Goal: Task Accomplishment & Management: Use online tool/utility

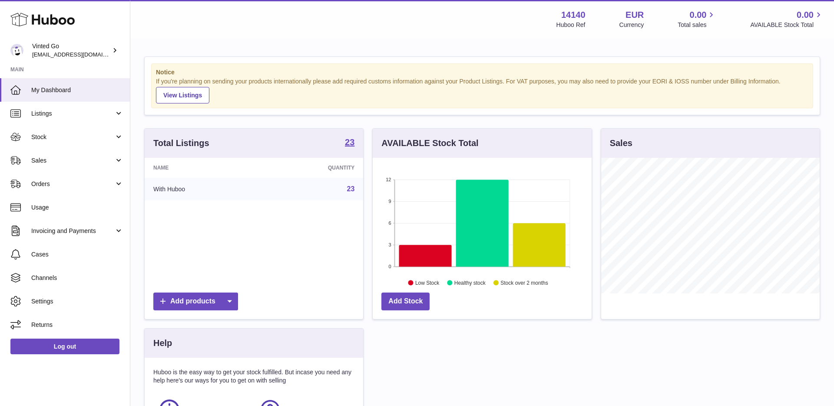
scroll to position [136, 219]
click at [106, 106] on link "Listings" at bounding box center [65, 113] width 130 height 23
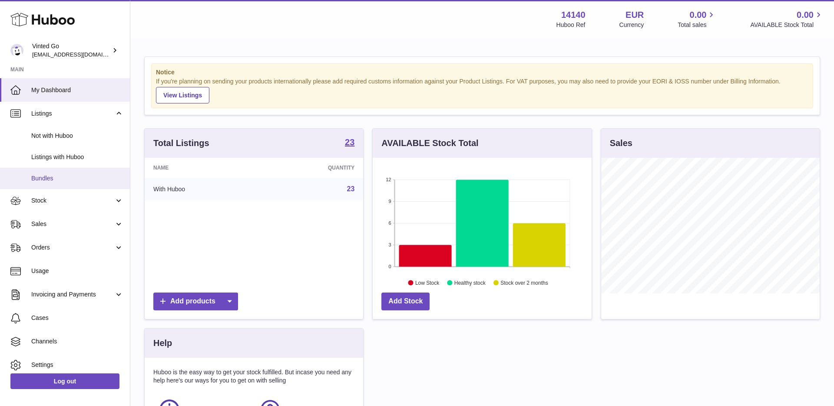
click at [57, 177] on span "Bundles" at bounding box center [77, 178] width 92 height 8
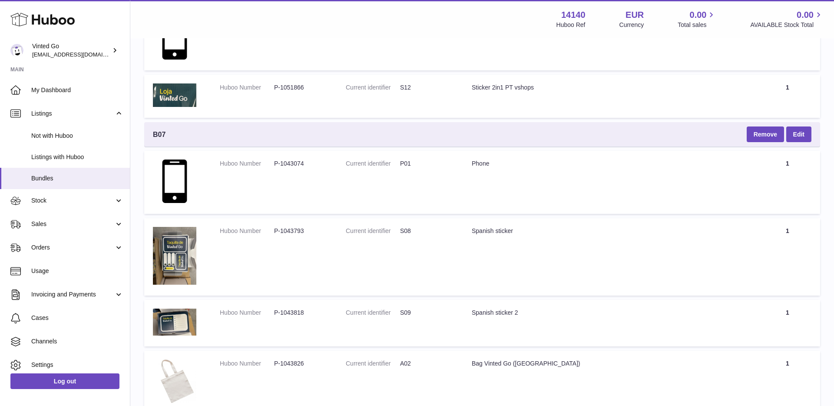
scroll to position [838, 0]
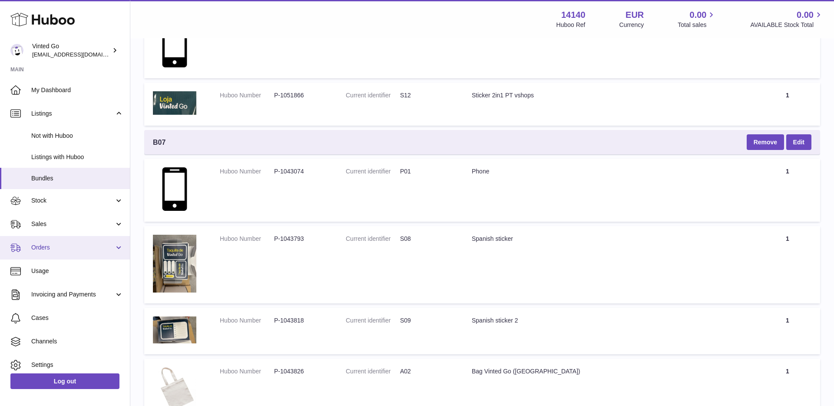
drag, startPoint x: 62, startPoint y: 263, endPoint x: 59, endPoint y: 251, distance: 12.5
click at [59, 249] on span "Orders" at bounding box center [72, 247] width 83 height 8
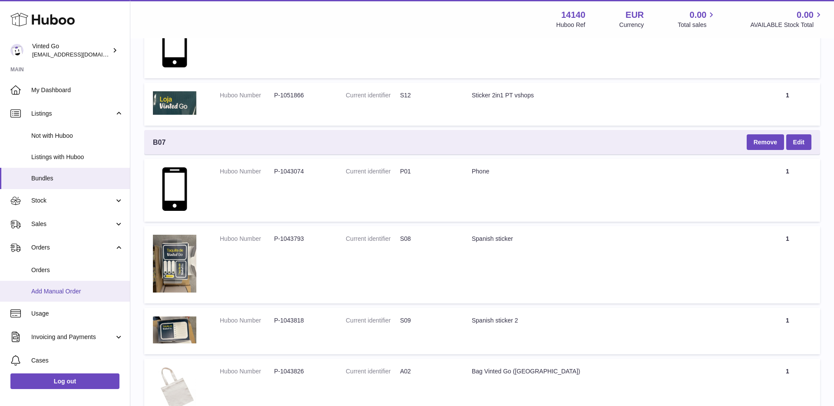
click at [65, 296] on link "Add Manual Order" at bounding box center [65, 291] width 130 height 21
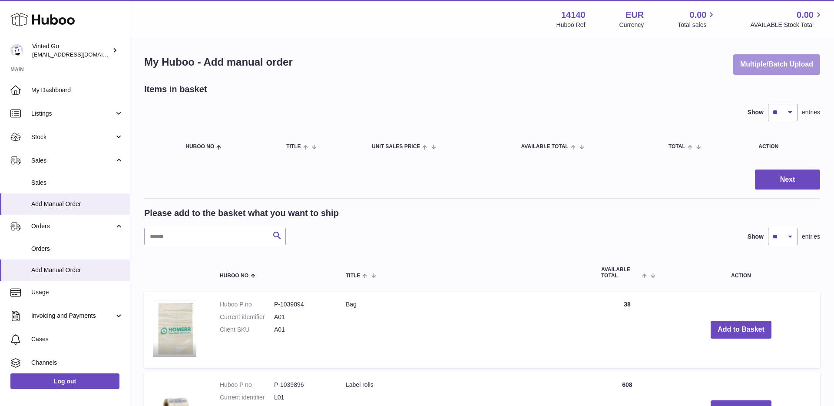
click at [780, 63] on button "Multiple/Batch Upload" at bounding box center [777, 64] width 87 height 20
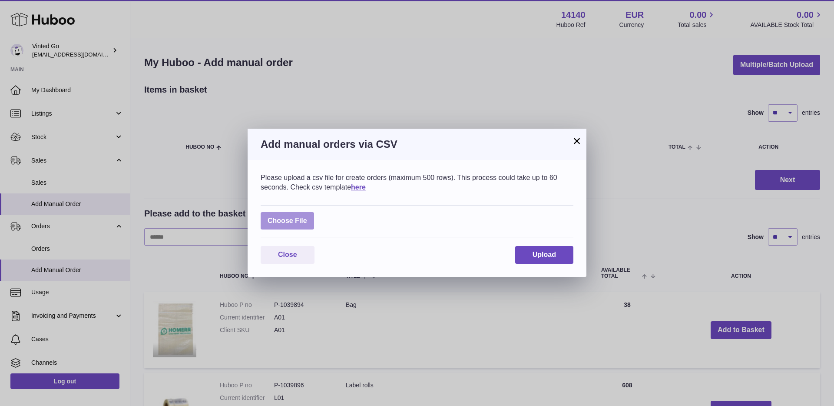
click at [273, 223] on label at bounding box center [287, 221] width 53 height 18
click at [307, 217] on input "file" at bounding box center [307, 216] width 0 height 0
type input "**********"
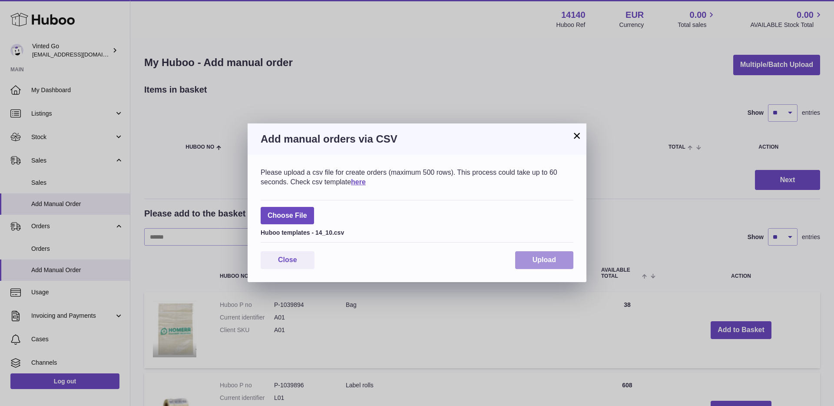
click at [535, 257] on span "Upload" at bounding box center [544, 259] width 23 height 7
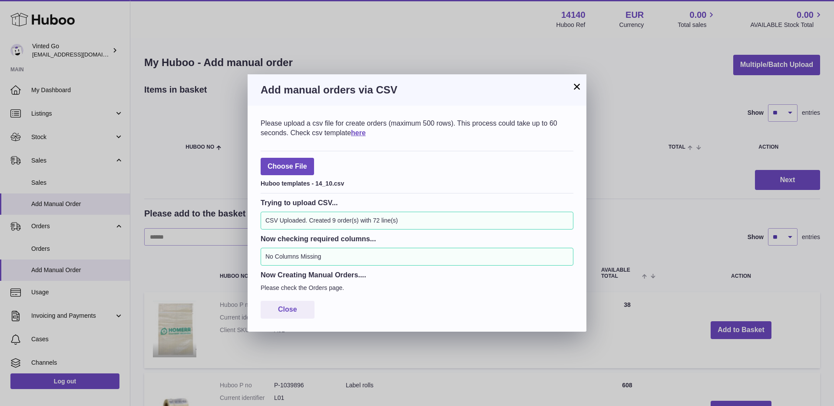
click at [576, 87] on button "×" at bounding box center [577, 86] width 10 height 10
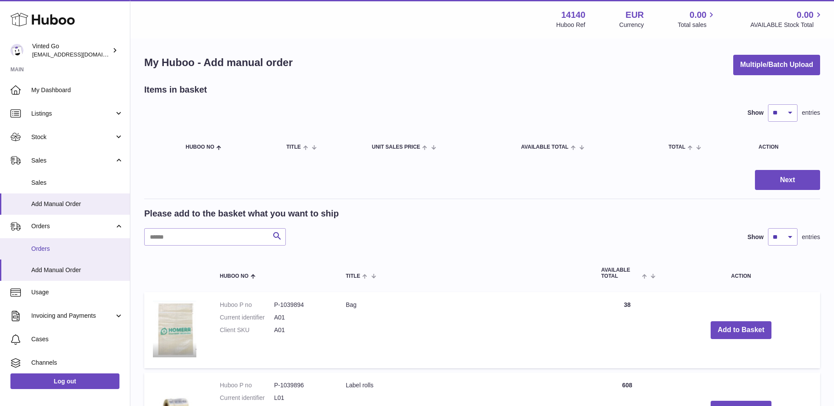
click at [61, 243] on link "Orders" at bounding box center [65, 248] width 130 height 21
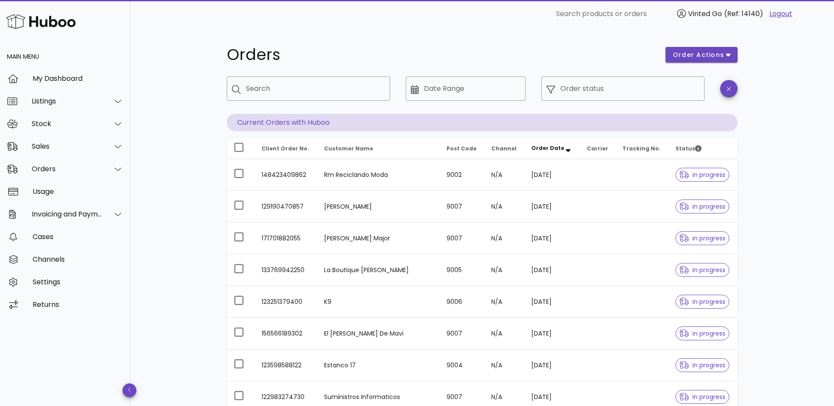
scroll to position [134, 0]
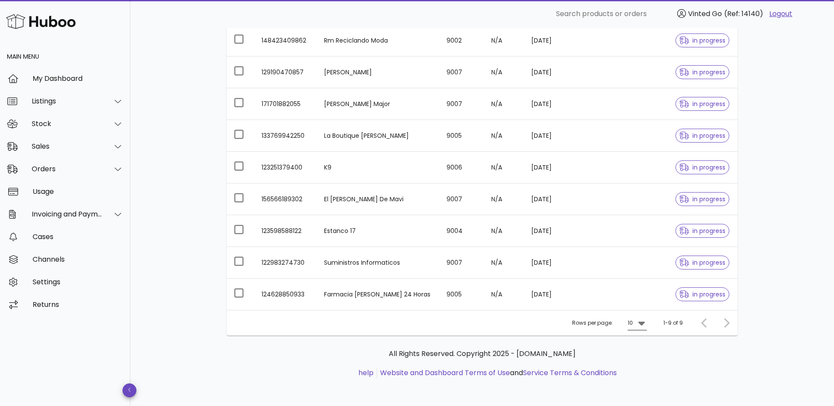
click at [646, 322] on icon at bounding box center [642, 323] width 10 height 10
click at [648, 373] on div "50" at bounding box center [640, 371] width 23 height 21
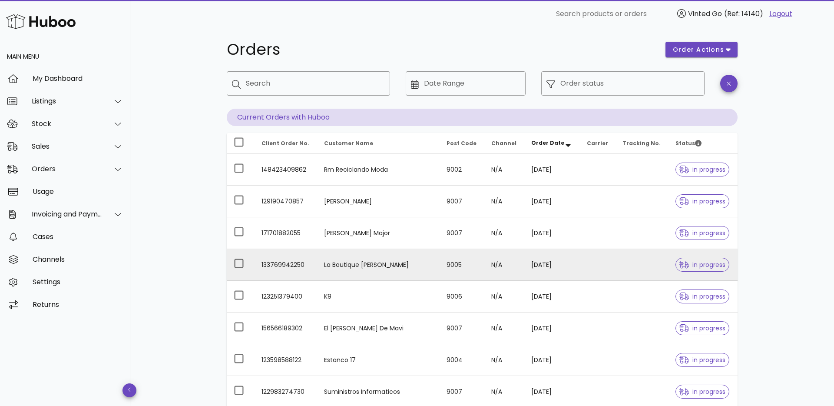
scroll to position [134, 0]
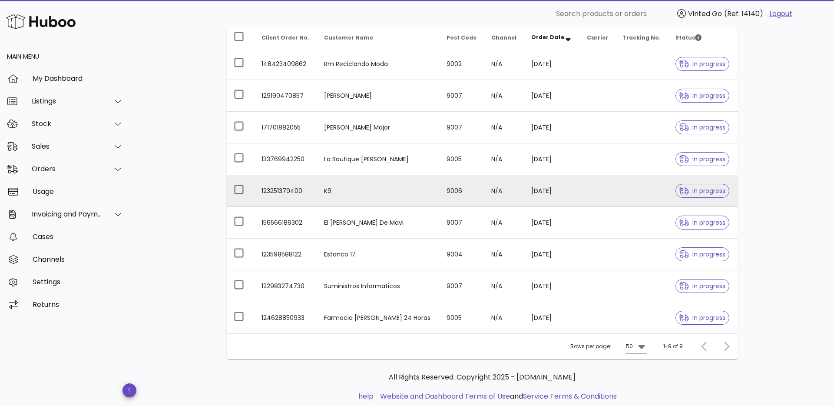
scroll to position [134, 0]
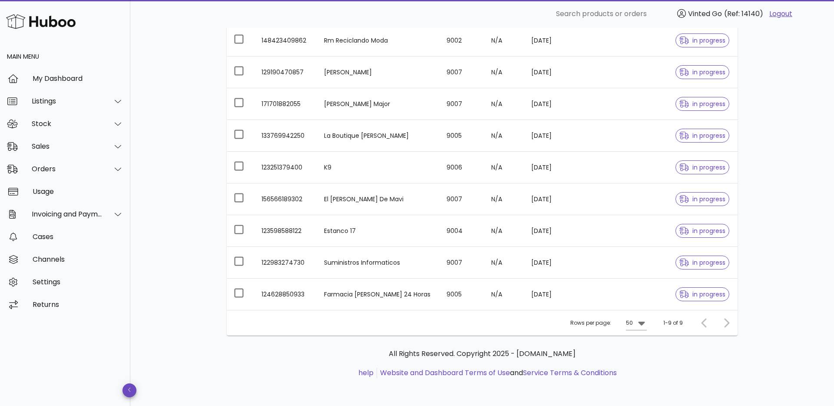
click at [730, 322] on div at bounding box center [725, 323] width 19 height 16
click at [727, 323] on div at bounding box center [725, 323] width 19 height 16
click at [728, 324] on div at bounding box center [725, 323] width 19 height 16
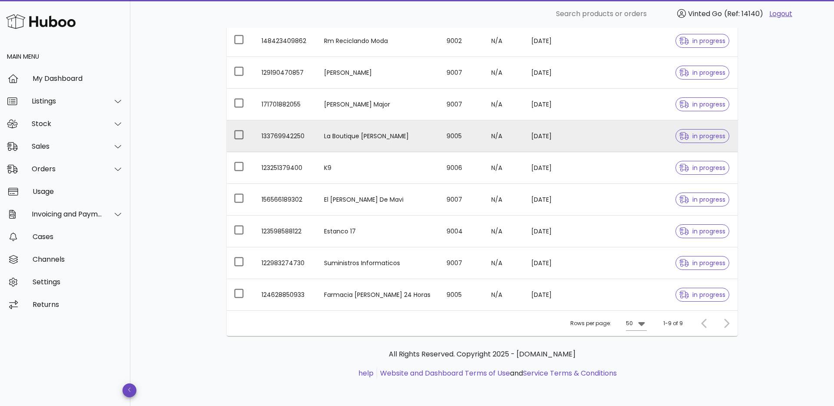
scroll to position [0, 0]
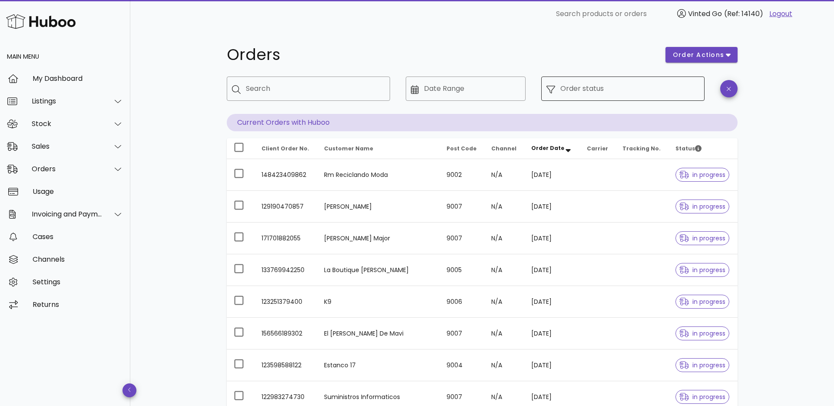
click at [621, 91] on input "Order status" at bounding box center [630, 89] width 139 height 14
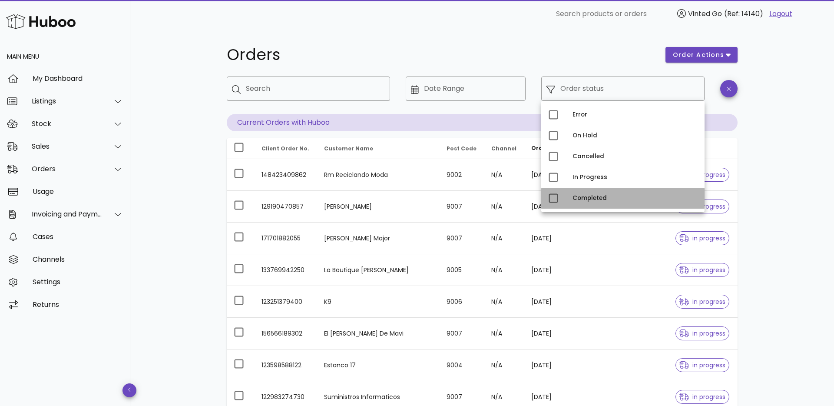
click at [617, 198] on div "Completed" at bounding box center [635, 198] width 125 height 7
type input "**********"
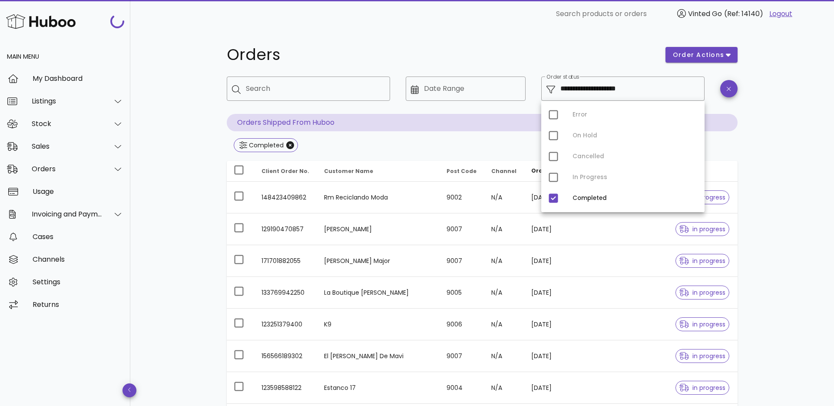
click at [766, 199] on div "**********" at bounding box center [482, 295] width 704 height 535
